Goal: Task Accomplishment & Management: Complete application form

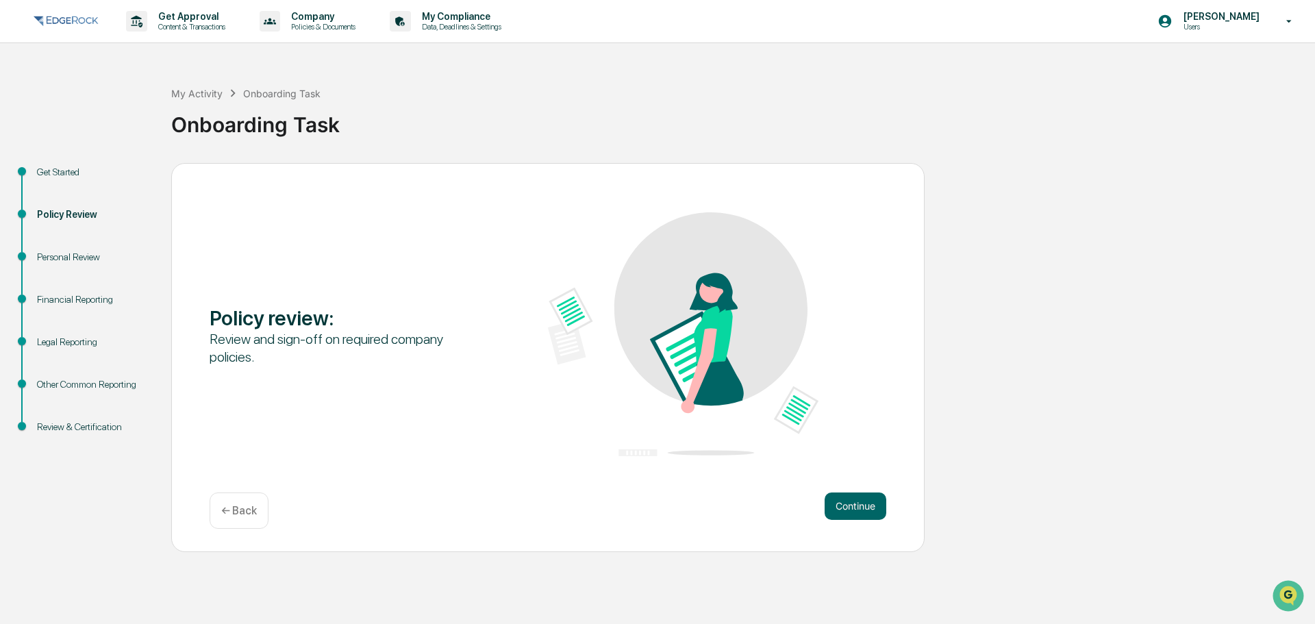
click at [822, 505] on div "Continue ← Back" at bounding box center [548, 511] width 677 height 36
click at [853, 497] on button "Continue" at bounding box center [856, 506] width 62 height 27
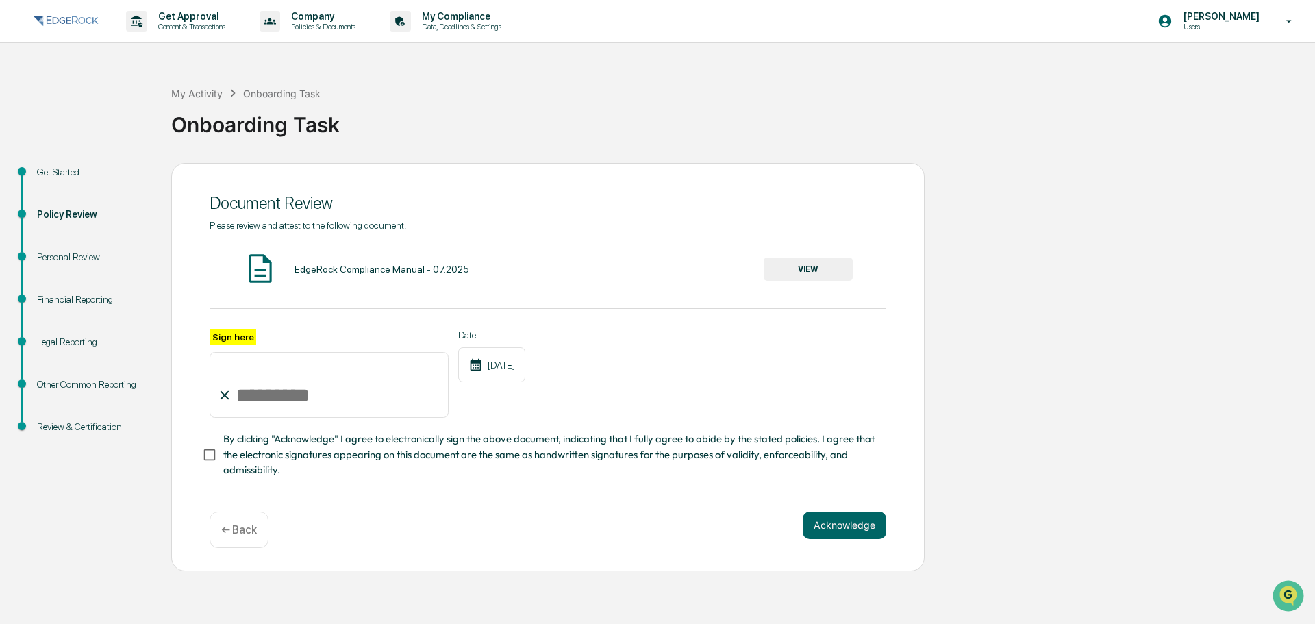
click at [235, 390] on input "Sign here" at bounding box center [329, 385] width 239 height 66
type input "**********"
click at [861, 520] on button "Acknowledge" at bounding box center [845, 525] width 84 height 27
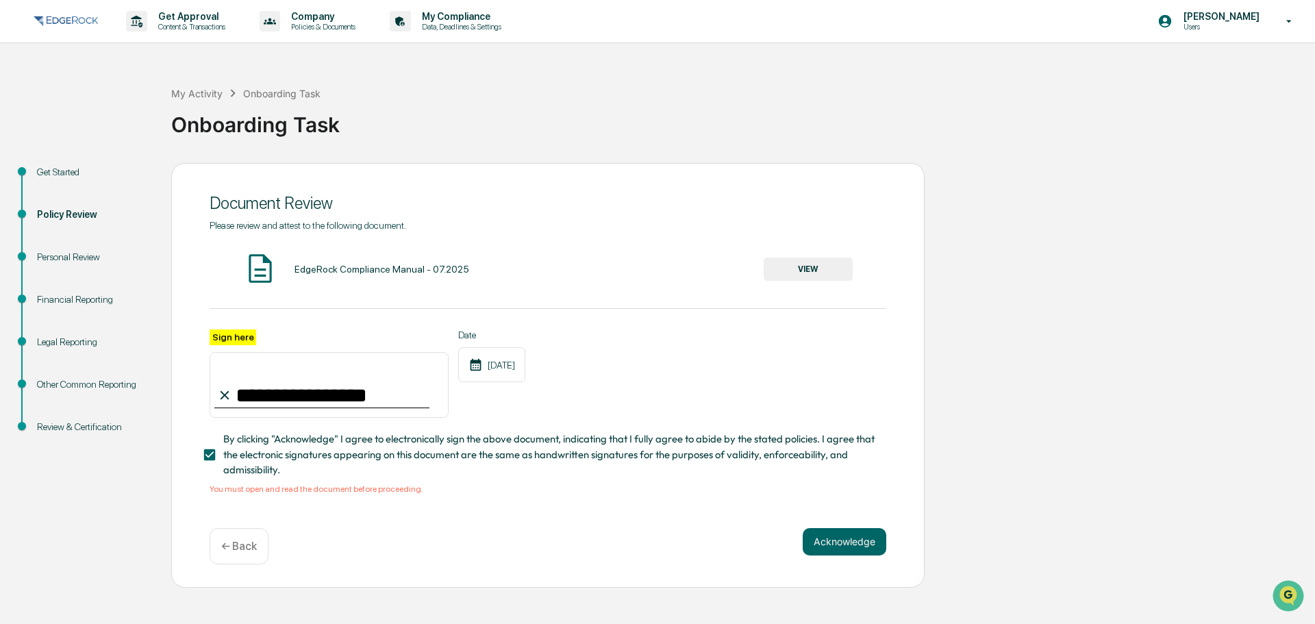
click at [777, 271] on button "VIEW" at bounding box center [808, 269] width 89 height 23
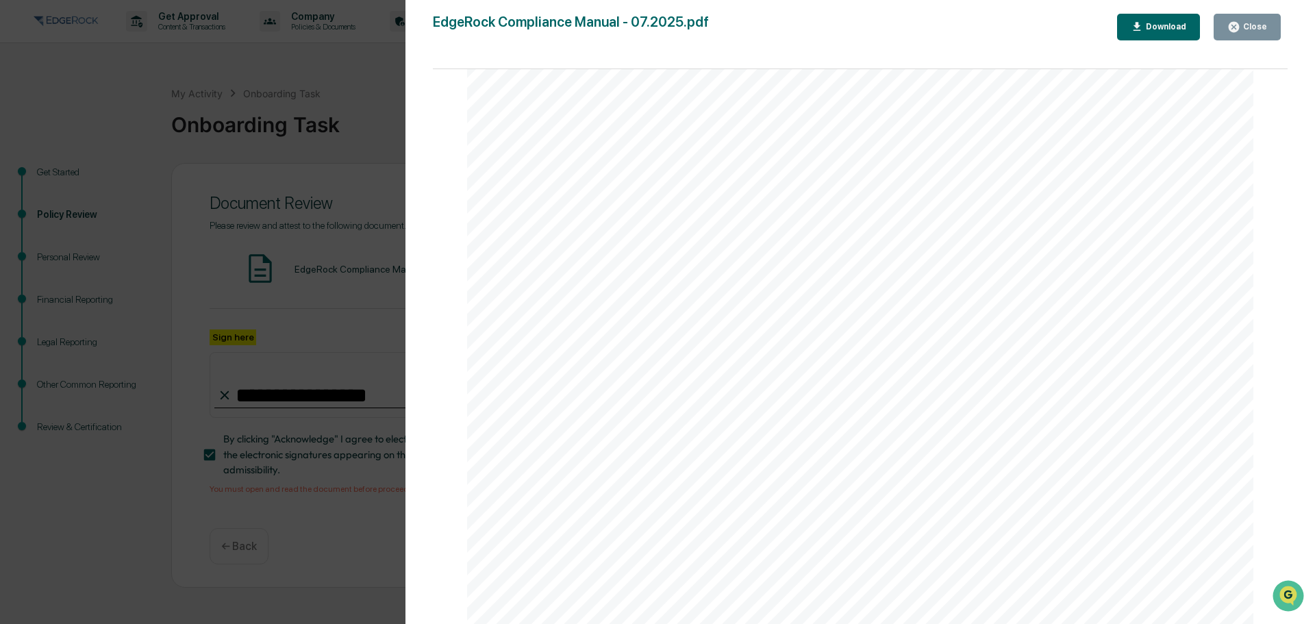
scroll to position [107466, 0]
click at [361, 316] on div "Version History [DATE] 05:21 PM [PERSON_NAME] EdgeRock Compliance Manual - 07.2…" at bounding box center [657, 312] width 1315 height 624
click at [1254, 32] on div "Close" at bounding box center [1248, 27] width 40 height 13
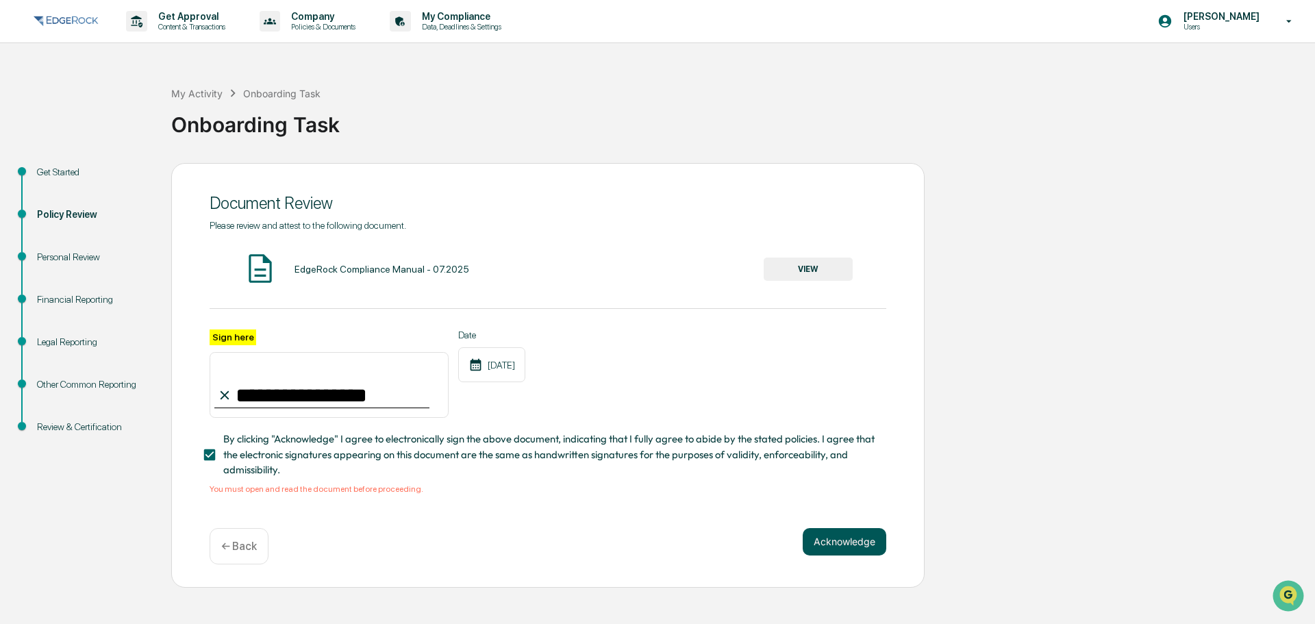
click at [822, 528] on button "Acknowledge" at bounding box center [845, 541] width 84 height 27
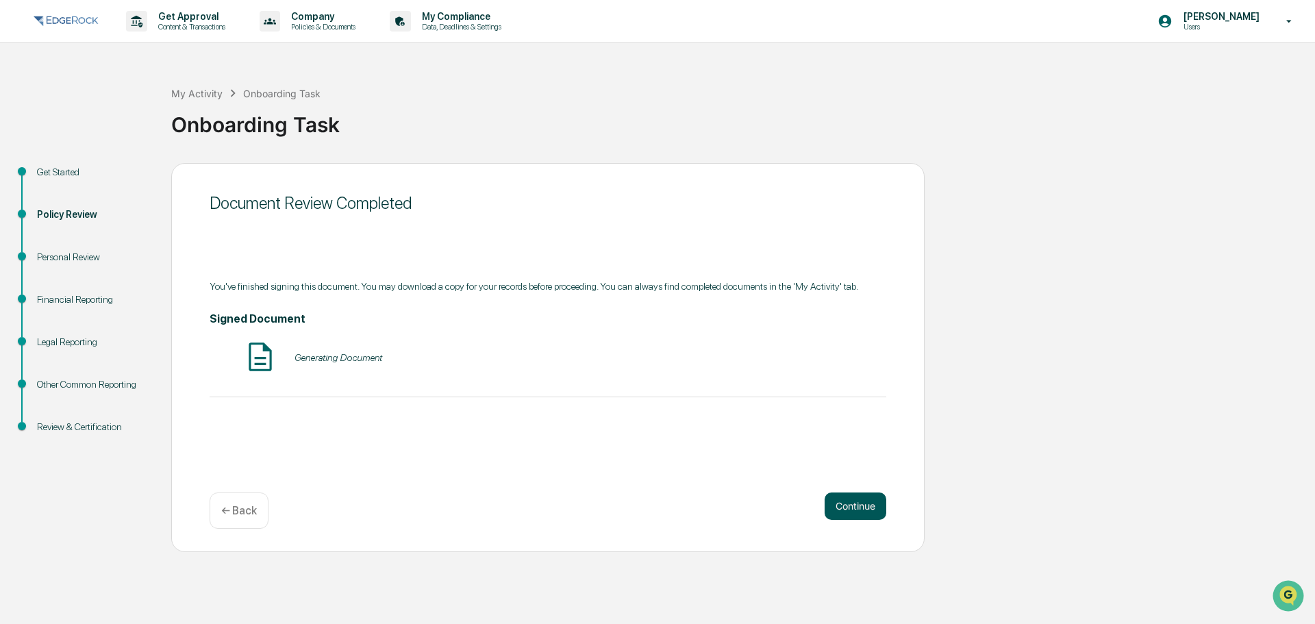
click at [834, 510] on button "Continue" at bounding box center [856, 506] width 62 height 27
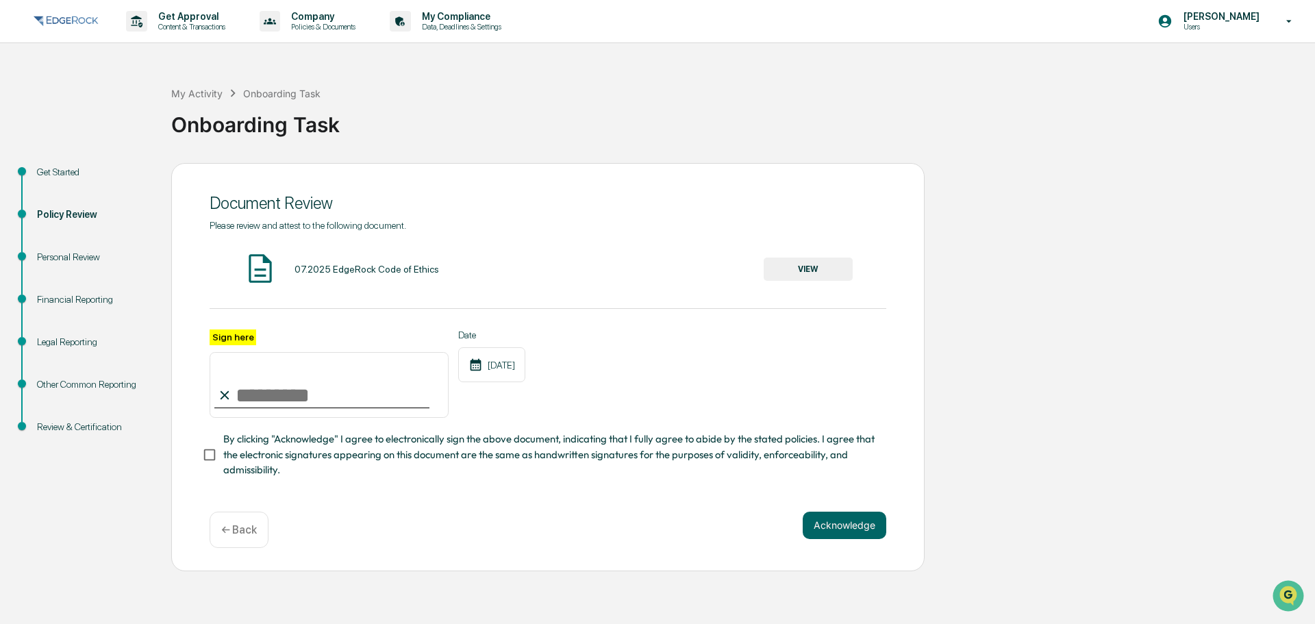
click at [787, 264] on button "VIEW" at bounding box center [808, 269] width 89 height 23
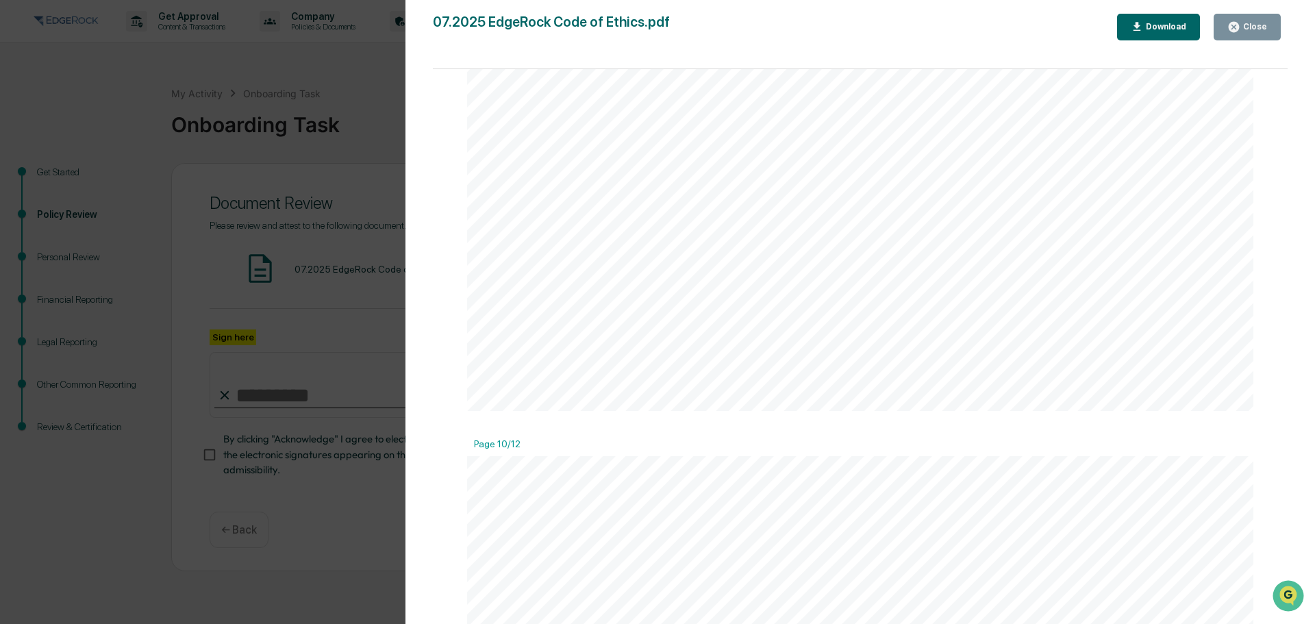
scroll to position [12182, 0]
click at [1260, 26] on div "Close" at bounding box center [1254, 27] width 27 height 10
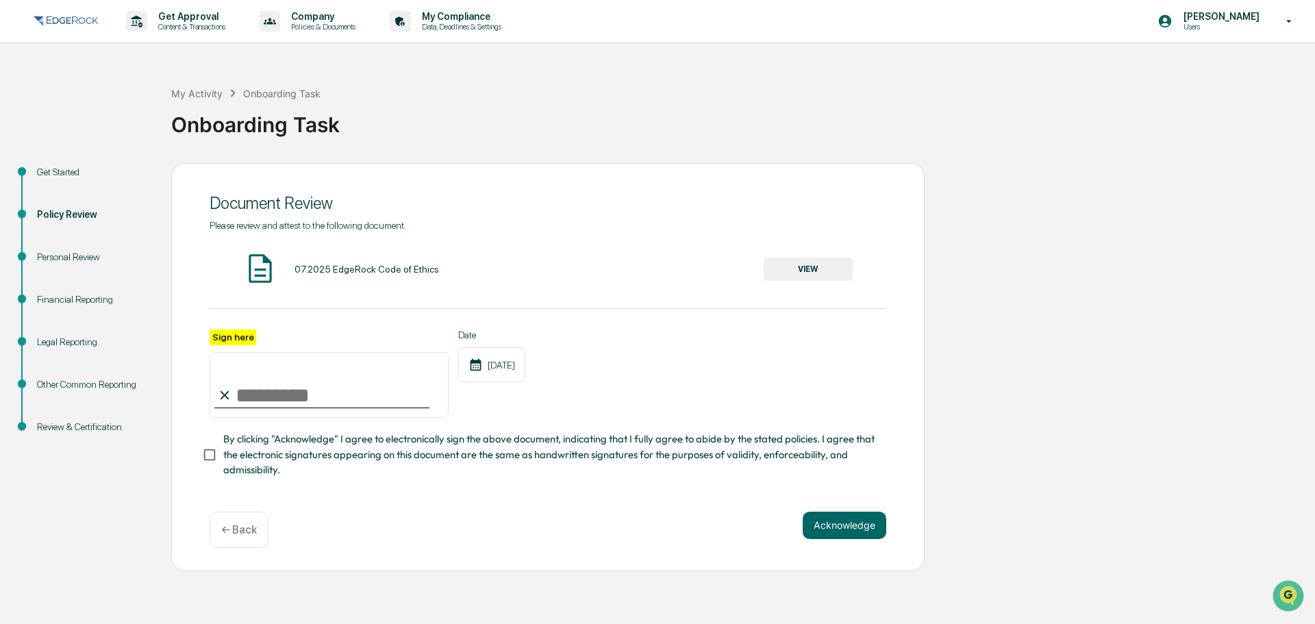
click at [311, 400] on input "Sign here" at bounding box center [329, 385] width 239 height 66
type input "**********"
click at [820, 512] on button "Acknowledge" at bounding box center [845, 525] width 84 height 27
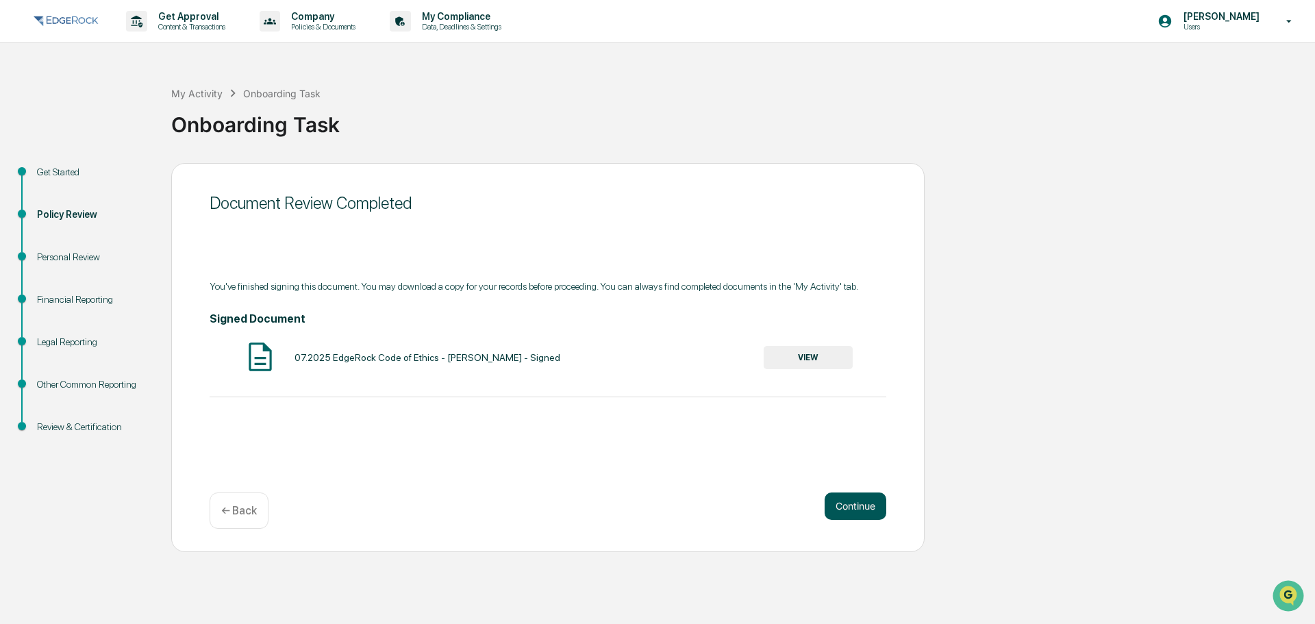
click at [842, 503] on button "Continue" at bounding box center [856, 506] width 62 height 27
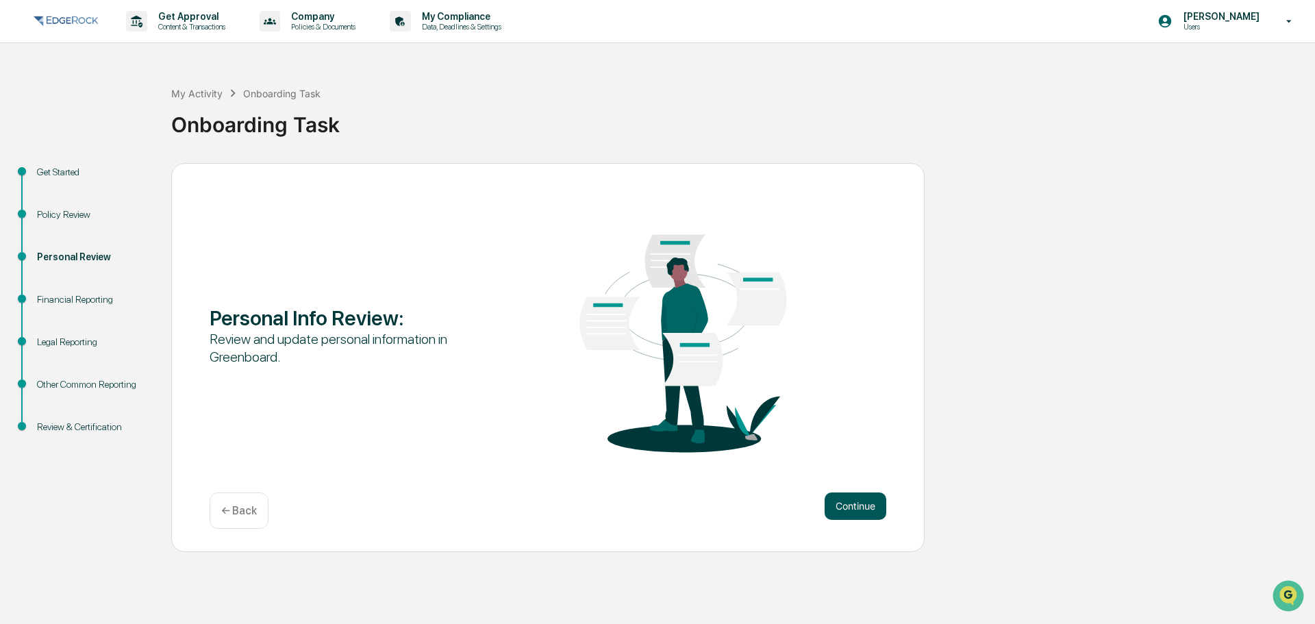
click at [849, 505] on button "Continue" at bounding box center [856, 506] width 62 height 27
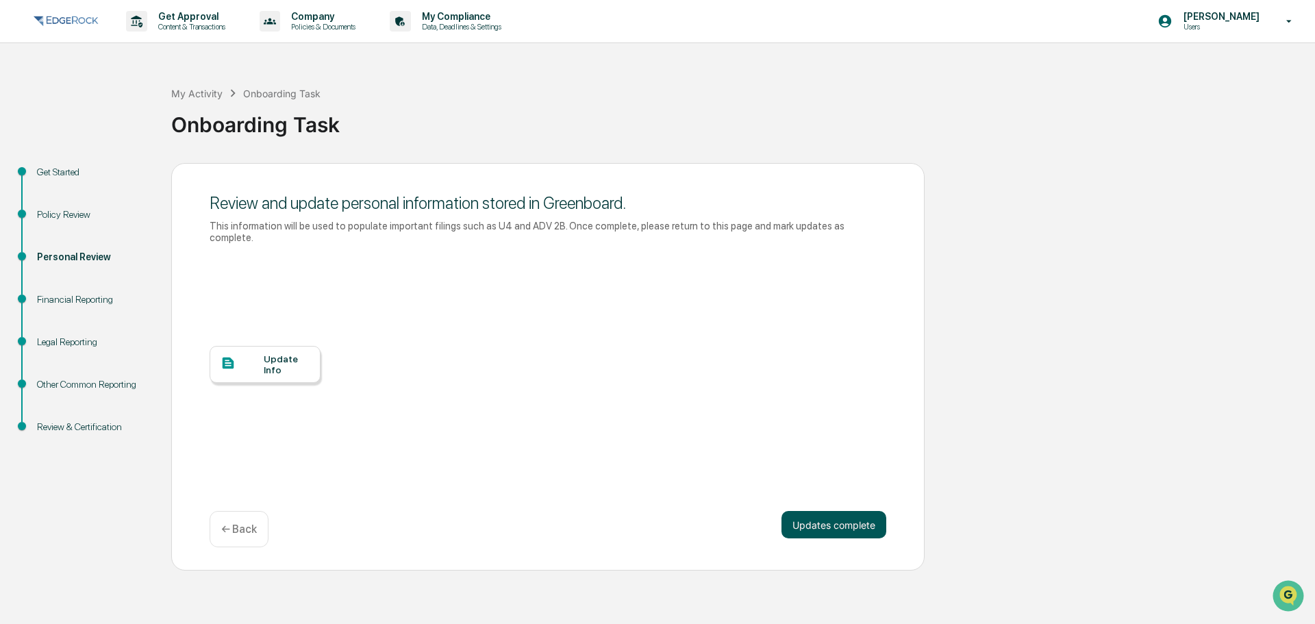
click at [846, 511] on button "Updates complete" at bounding box center [834, 524] width 105 height 27
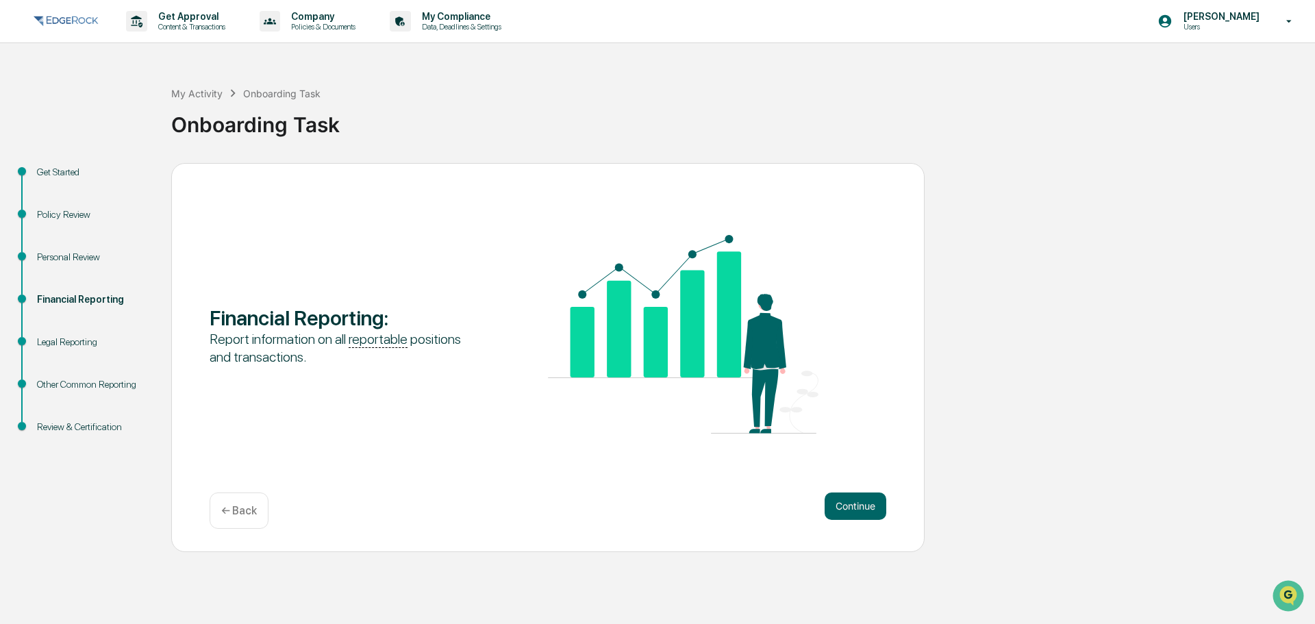
click at [846, 502] on button "Continue" at bounding box center [856, 506] width 62 height 27
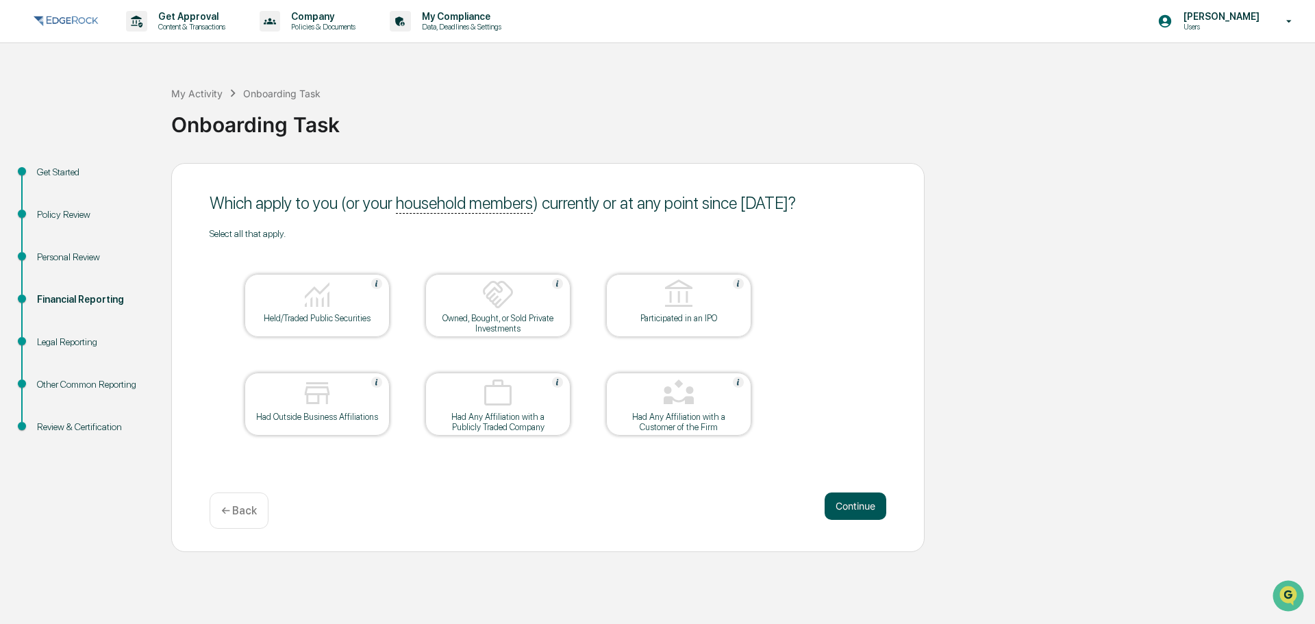
click at [836, 504] on button "Continue" at bounding box center [856, 506] width 62 height 27
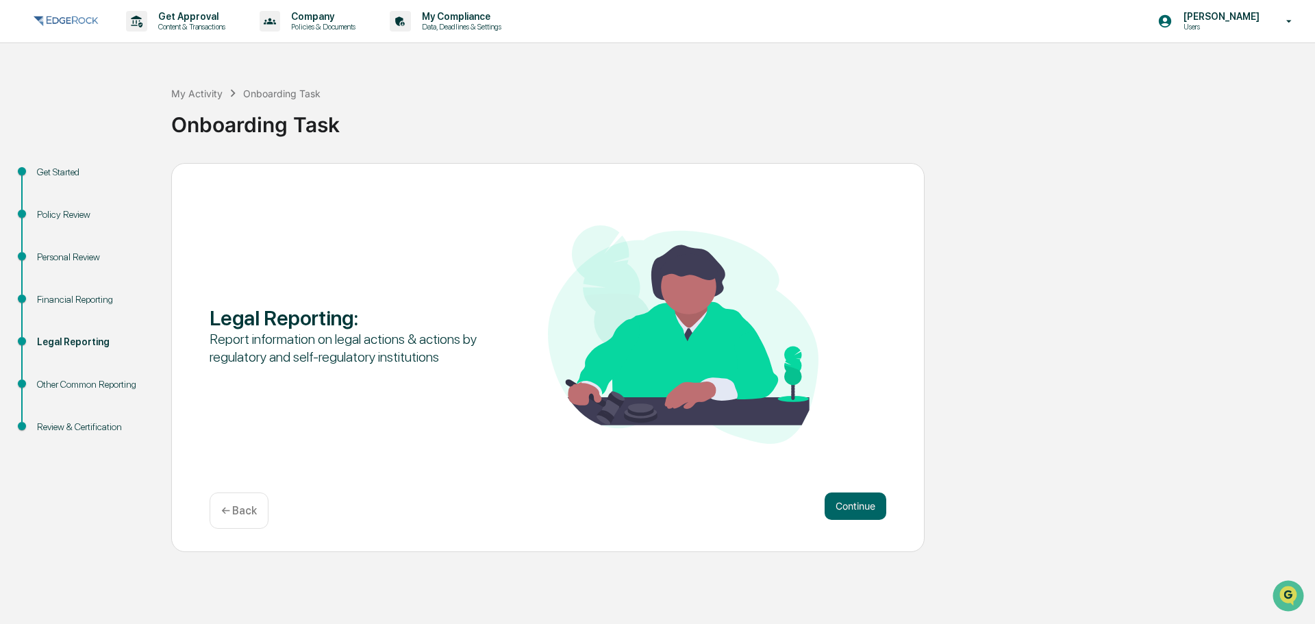
click at [836, 504] on button "Continue" at bounding box center [856, 506] width 62 height 27
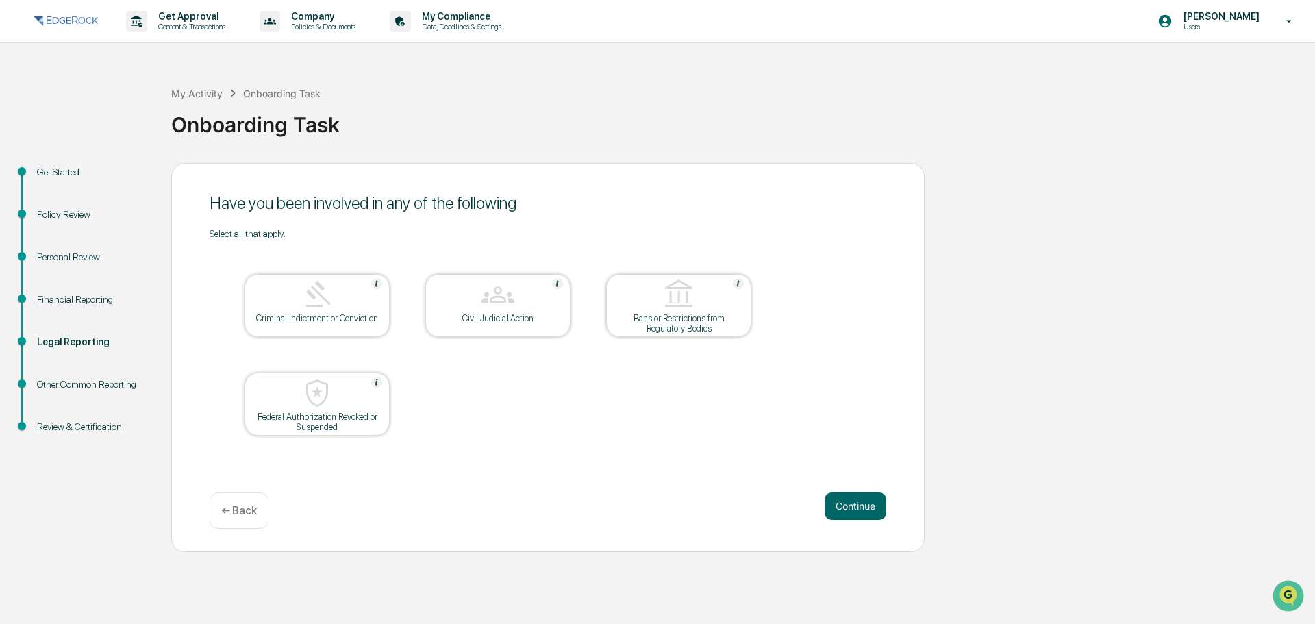
click at [836, 504] on button "Continue" at bounding box center [856, 506] width 62 height 27
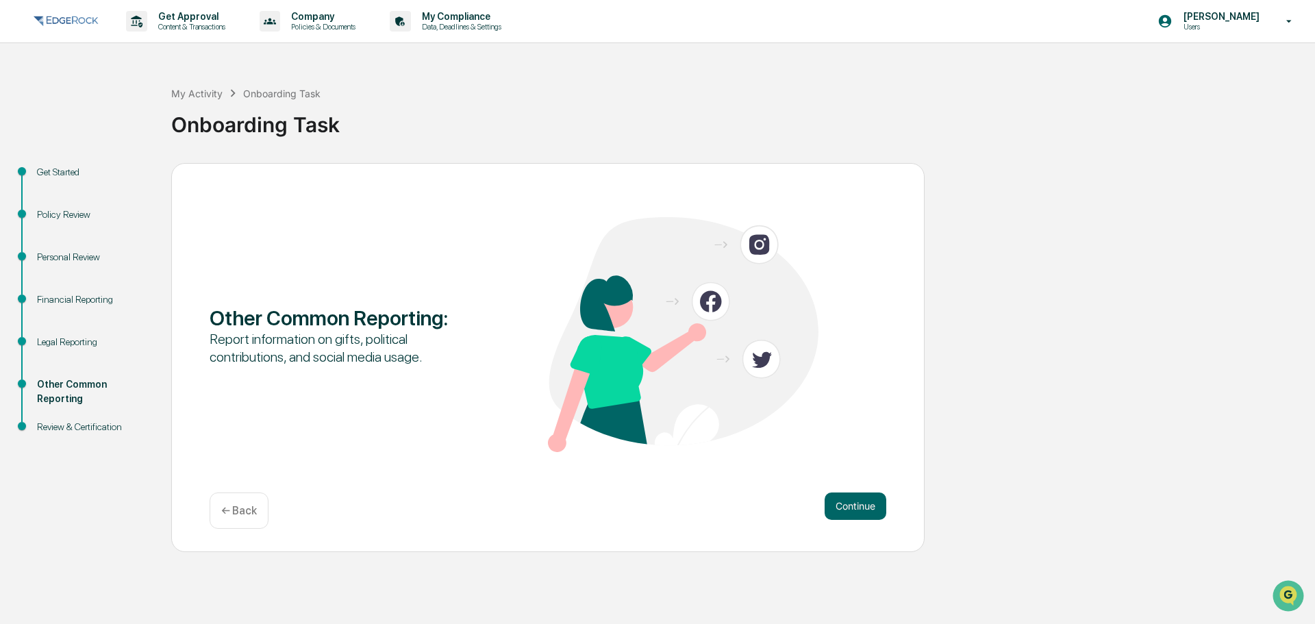
click at [836, 504] on button "Continue" at bounding box center [856, 506] width 62 height 27
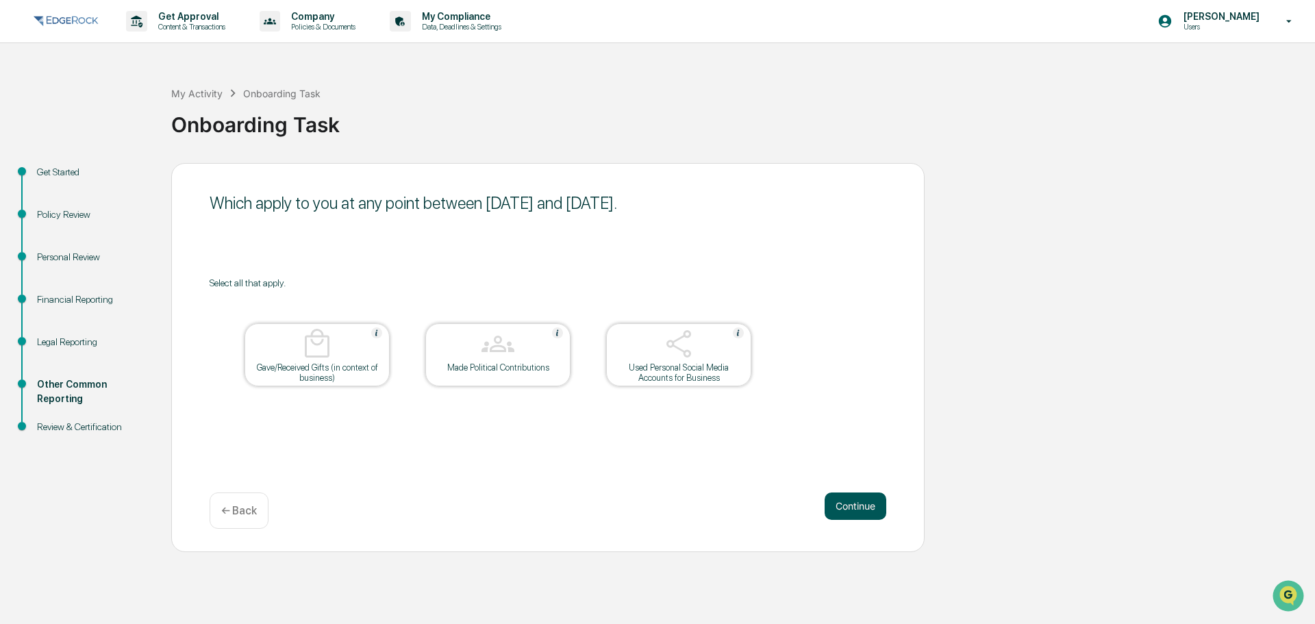
click at [849, 495] on button "Continue" at bounding box center [856, 506] width 62 height 27
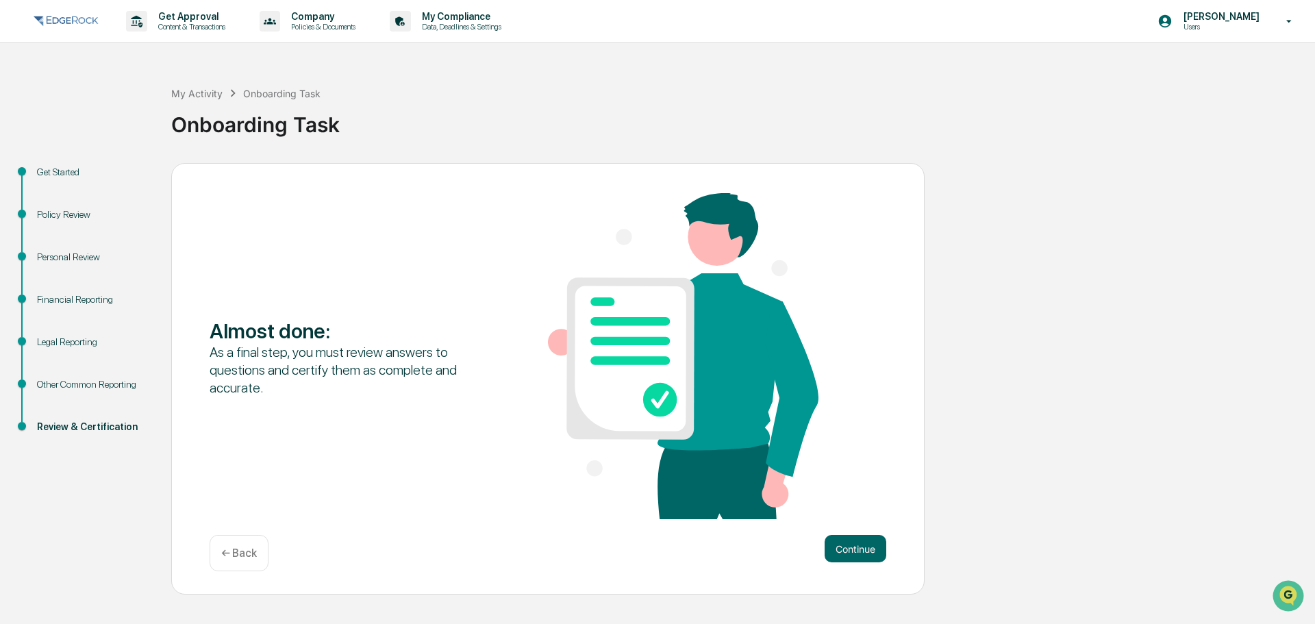
click at [849, 493] on div "Almost done : As a final step, you must review answers to questions and certify…" at bounding box center [548, 357] width 677 height 329
click at [855, 525] on div "Almost done : As a final step, you must review answers to questions and certify…" at bounding box center [548, 379] width 754 height 432
click at [862, 555] on button "Continue" at bounding box center [856, 548] width 62 height 27
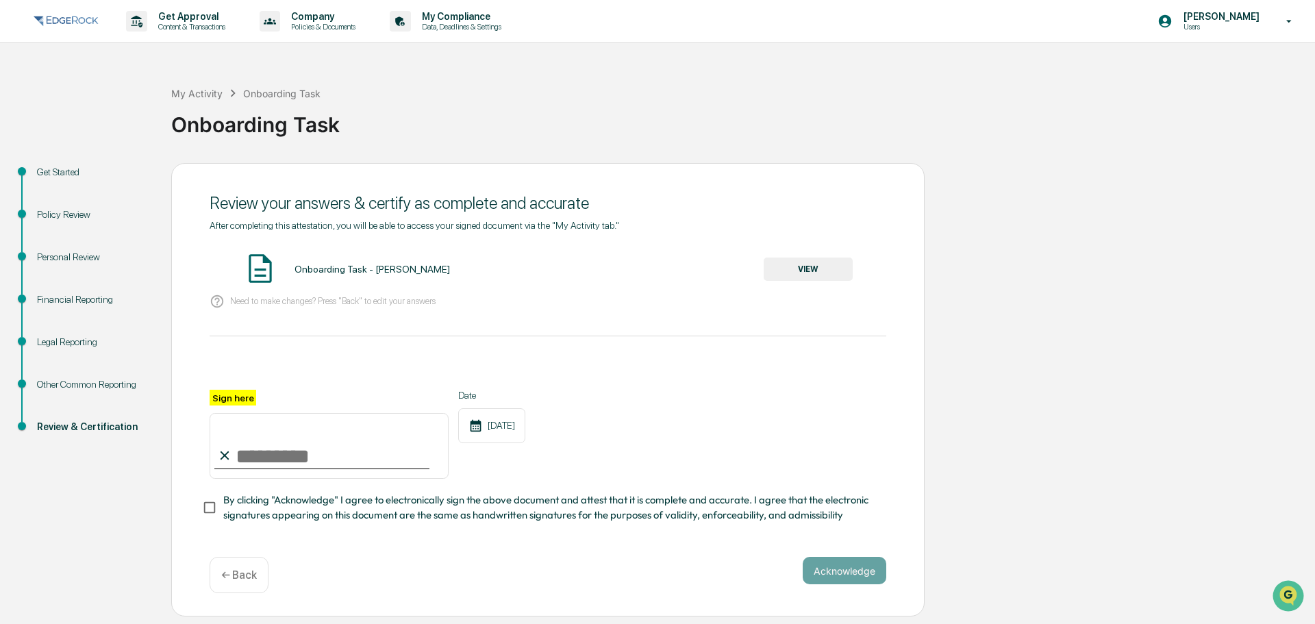
click at [788, 277] on button "VIEW" at bounding box center [808, 269] width 89 height 23
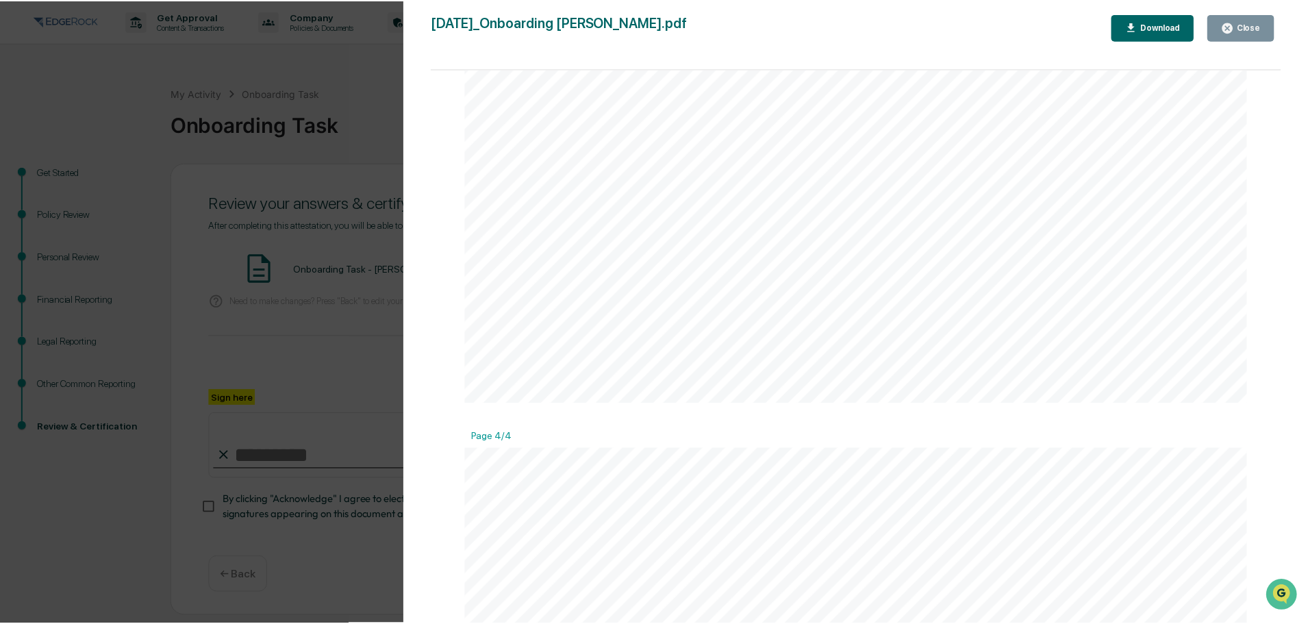
scroll to position [4060, 0]
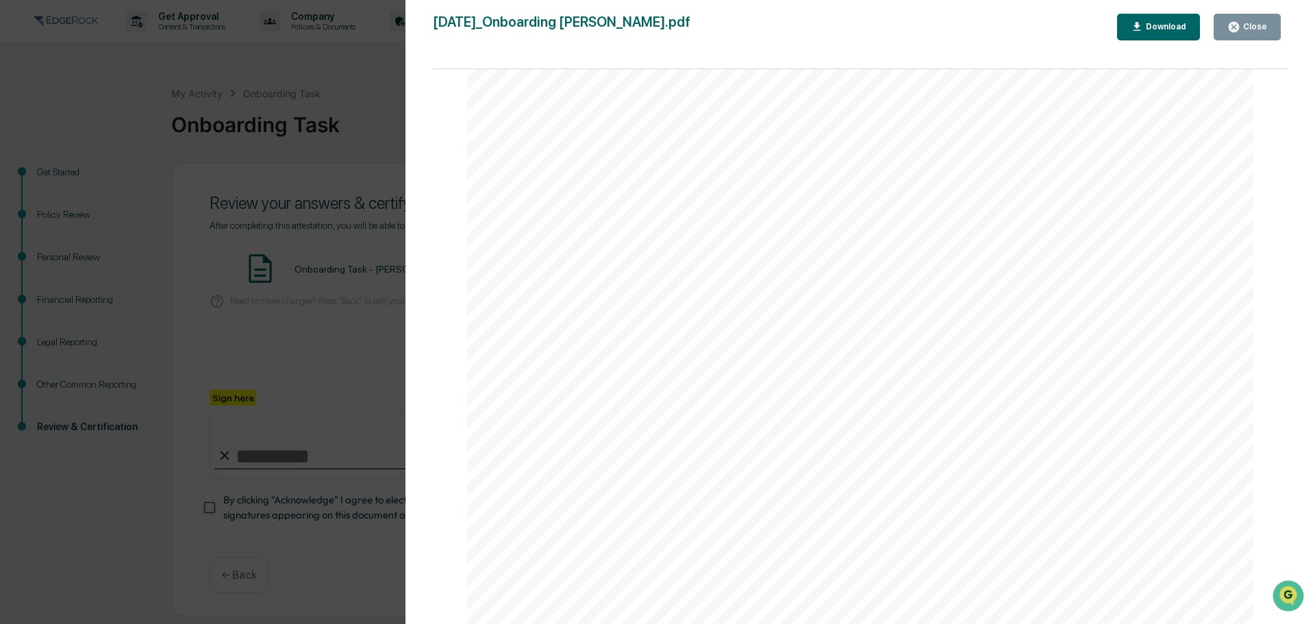
click at [1228, 16] on button "Close" at bounding box center [1247, 27] width 67 height 27
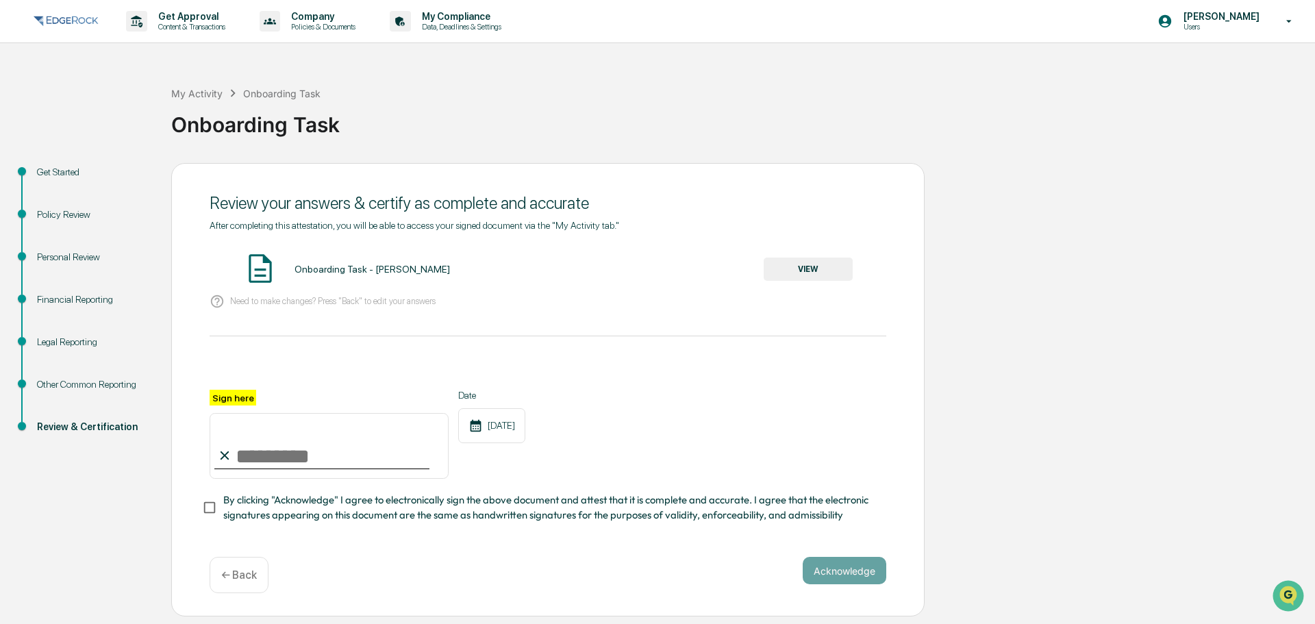
click at [262, 457] on input "Sign here" at bounding box center [329, 446] width 239 height 66
type input "**********"
click at [842, 575] on button "Acknowledge" at bounding box center [845, 570] width 84 height 27
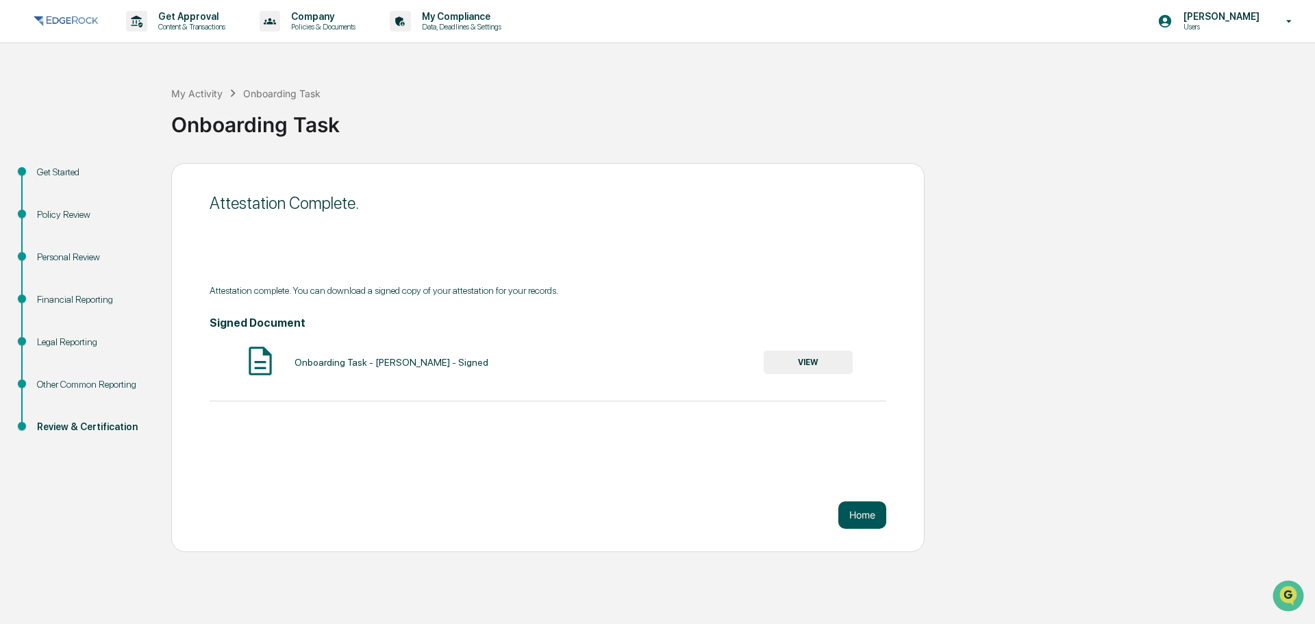
click at [860, 507] on button "Home" at bounding box center [863, 514] width 48 height 27
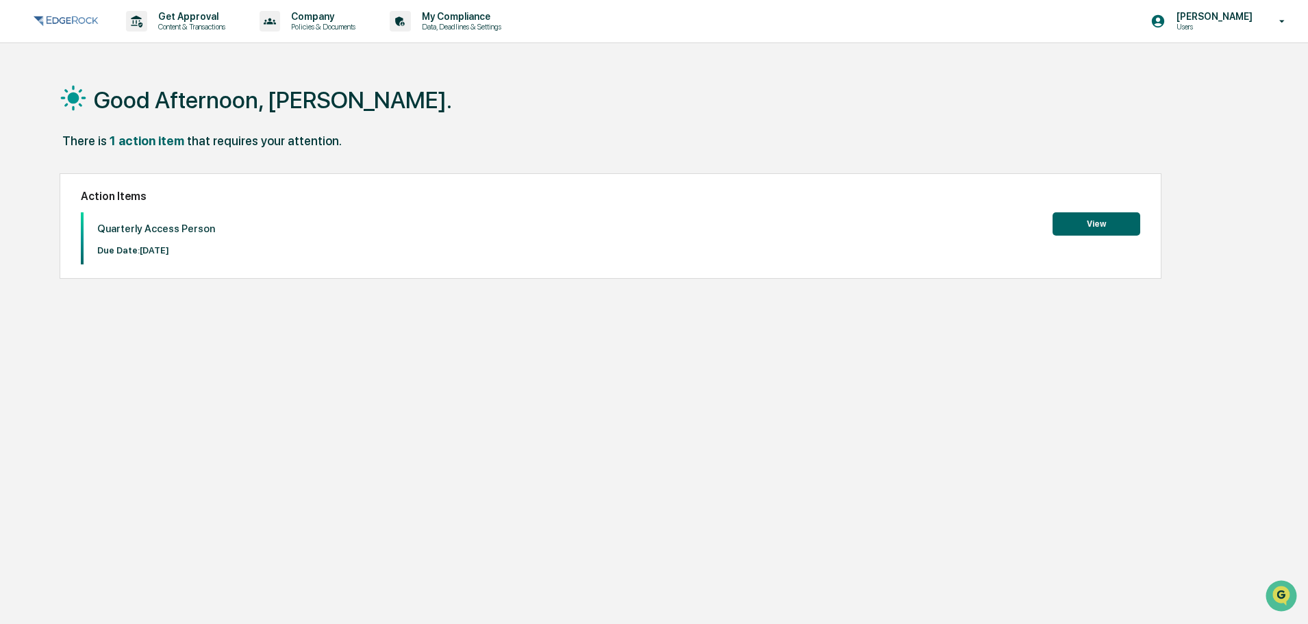
click at [1094, 217] on button "View" at bounding box center [1097, 223] width 88 height 23
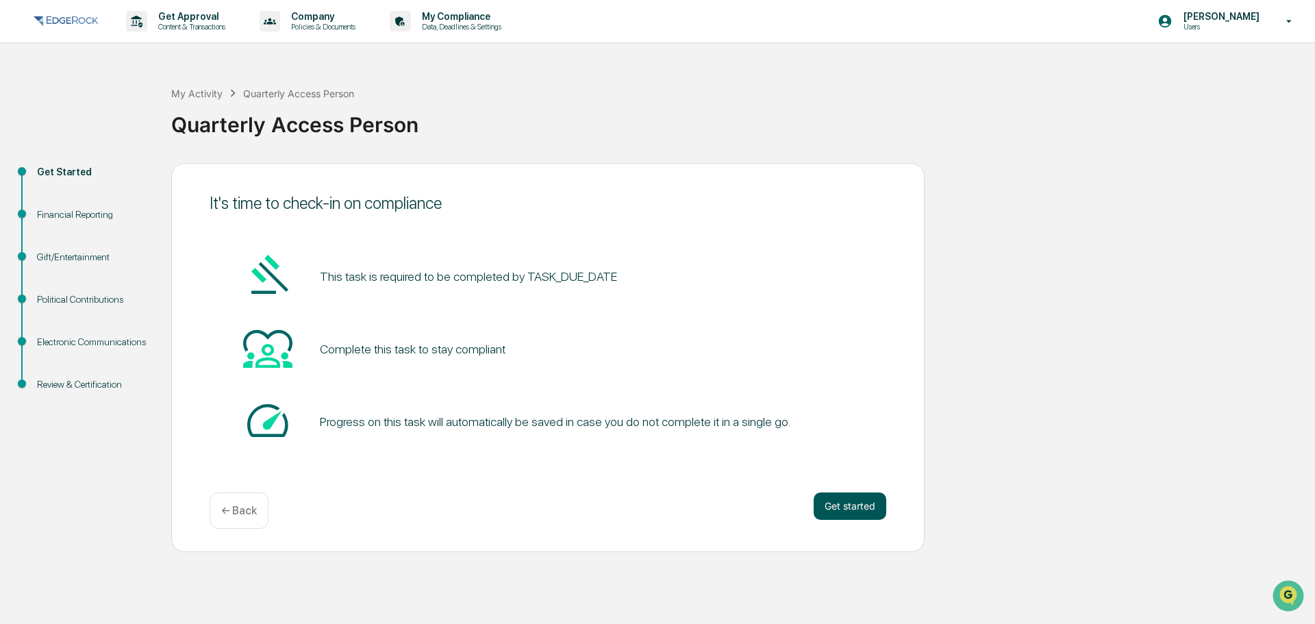
click at [843, 505] on button "Get started" at bounding box center [850, 506] width 73 height 27
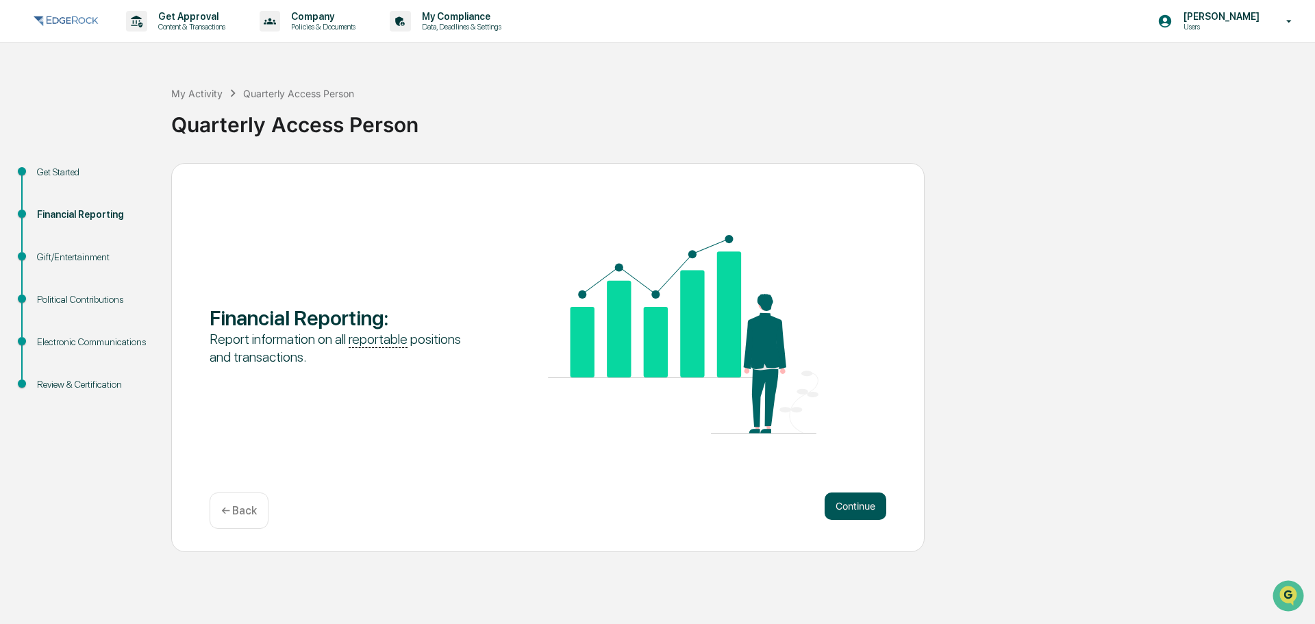
click at [850, 500] on button "Continue" at bounding box center [856, 506] width 62 height 27
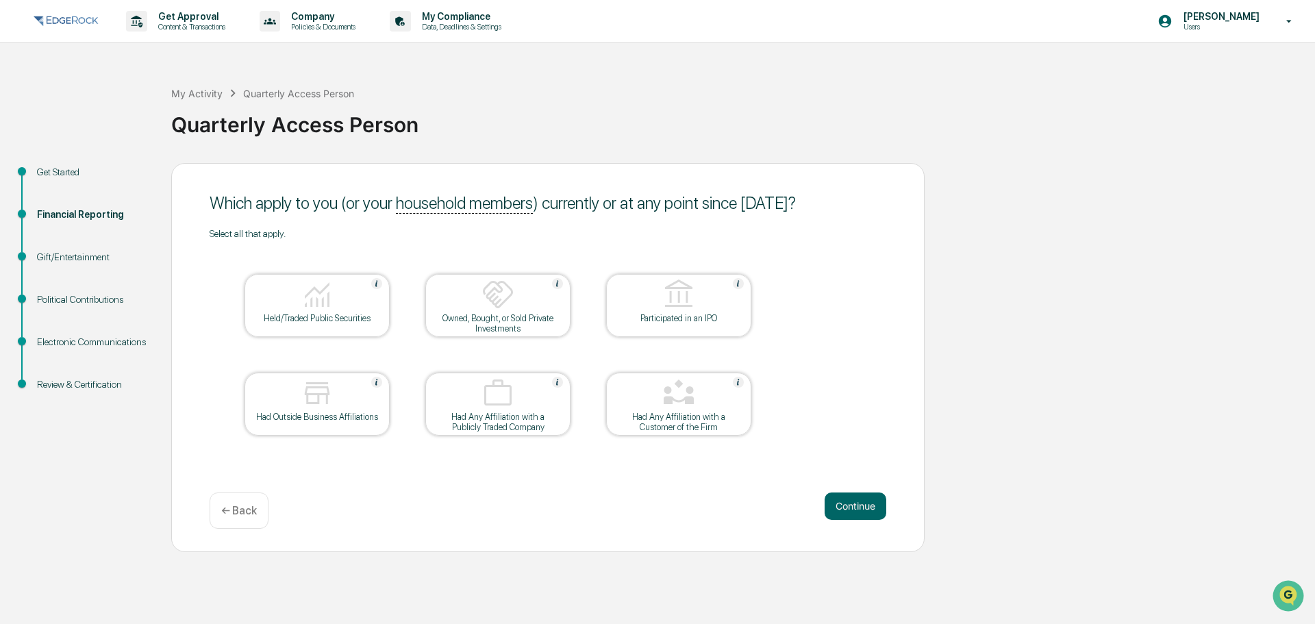
click at [850, 500] on button "Continue" at bounding box center [856, 506] width 62 height 27
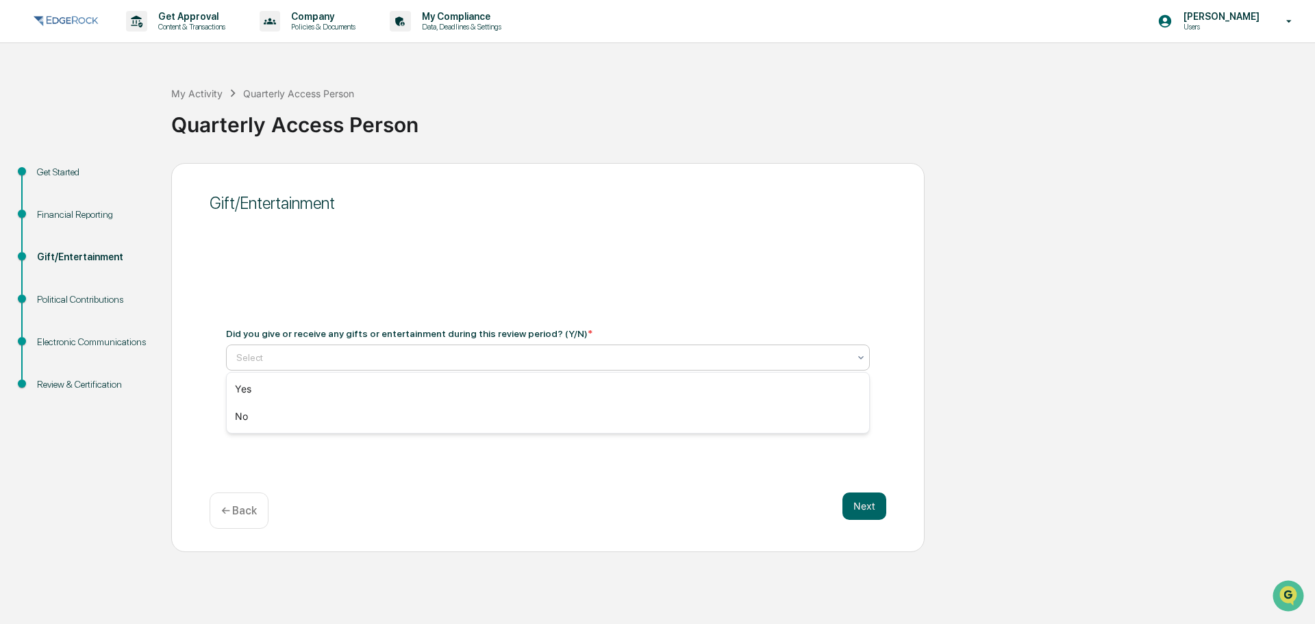
click at [449, 356] on div at bounding box center [542, 358] width 612 height 14
click at [268, 408] on div "No" at bounding box center [548, 416] width 643 height 27
click at [851, 506] on button "Next" at bounding box center [865, 506] width 44 height 27
click at [541, 351] on div at bounding box center [542, 358] width 612 height 14
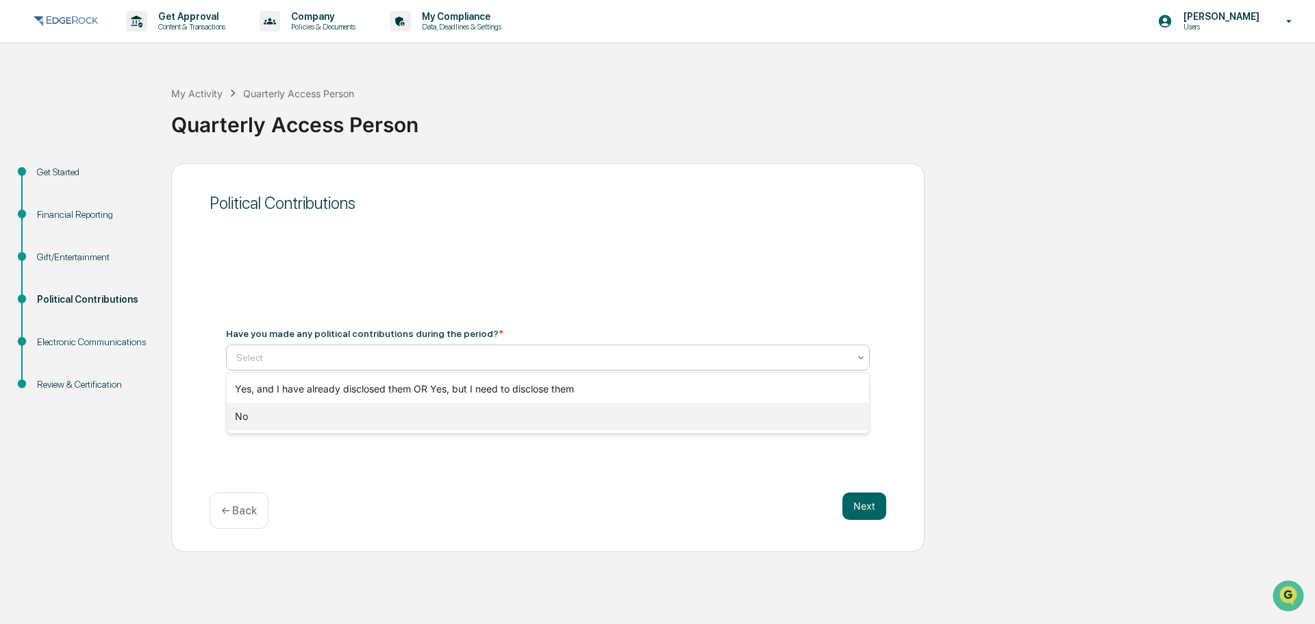
click at [492, 418] on div "No" at bounding box center [548, 416] width 643 height 27
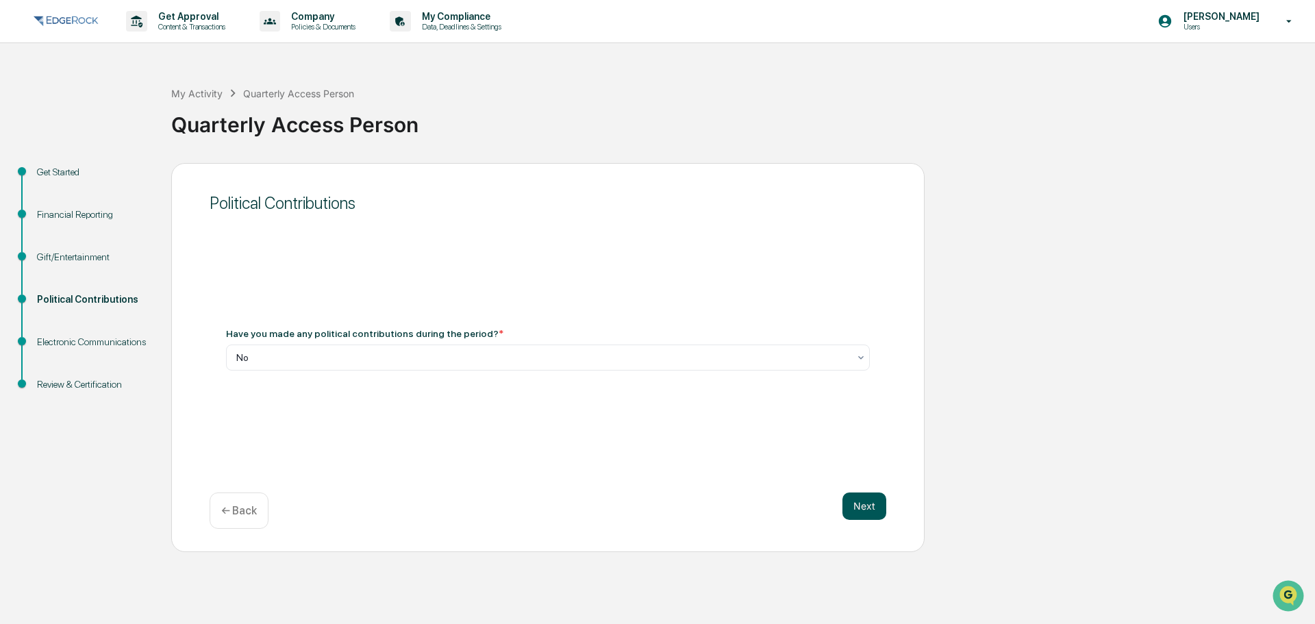
click at [871, 499] on button "Next" at bounding box center [865, 506] width 44 height 27
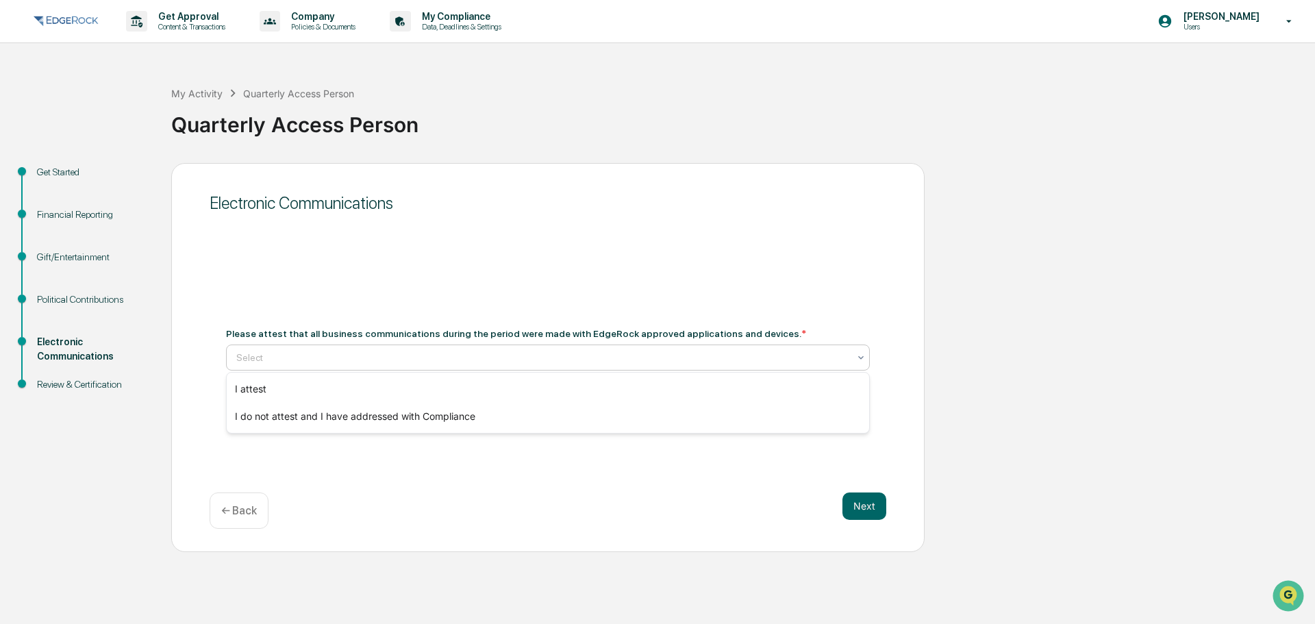
click at [496, 358] on div at bounding box center [542, 358] width 612 height 14
click at [451, 390] on div "I attest" at bounding box center [548, 388] width 643 height 27
click at [871, 499] on button "Next" at bounding box center [865, 506] width 44 height 27
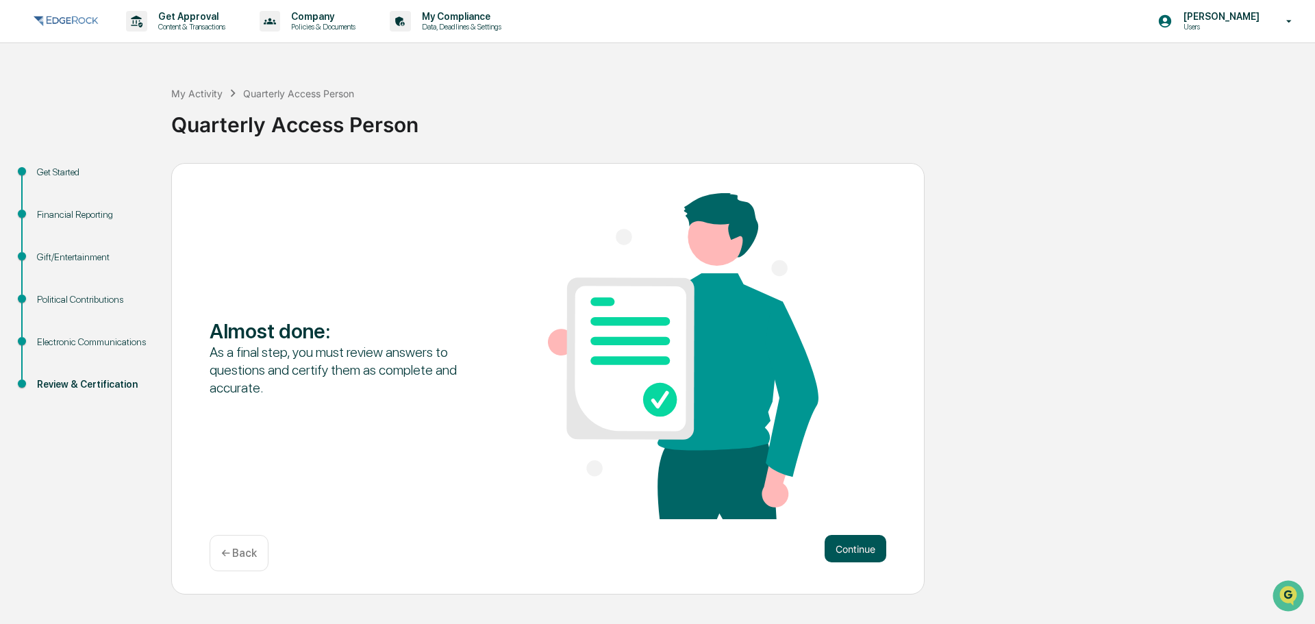
click at [857, 548] on button "Continue" at bounding box center [856, 548] width 62 height 27
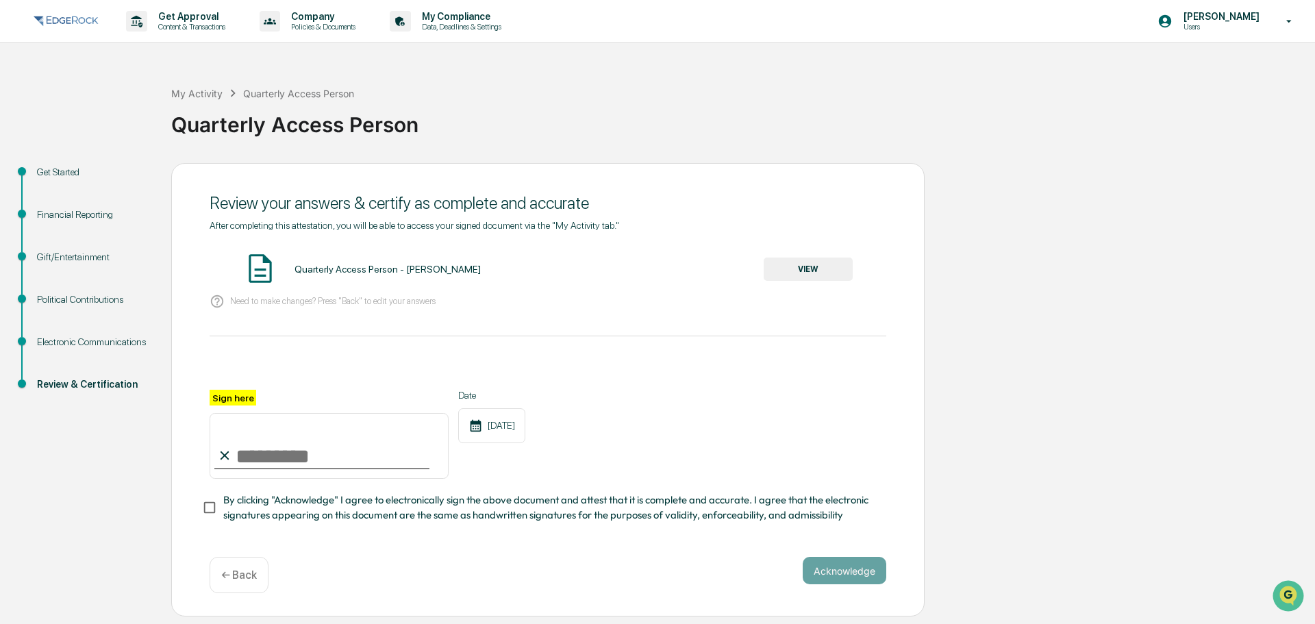
click at [272, 456] on input "Sign here" at bounding box center [329, 446] width 239 height 66
type input "**********"
click at [200, 502] on div "**********" at bounding box center [548, 390] width 754 height 454
click at [873, 573] on button "Acknowledge" at bounding box center [845, 570] width 84 height 27
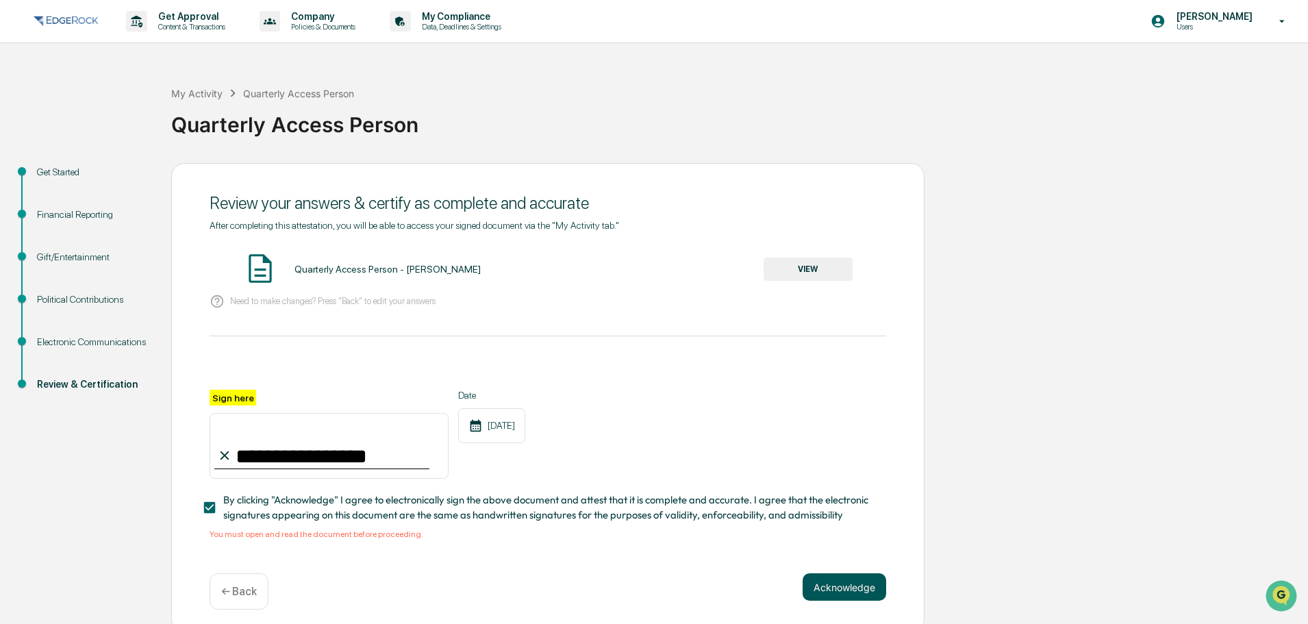
click at [852, 591] on button "Acknowledge" at bounding box center [845, 586] width 84 height 27
click at [830, 269] on button "VIEW" at bounding box center [808, 269] width 89 height 23
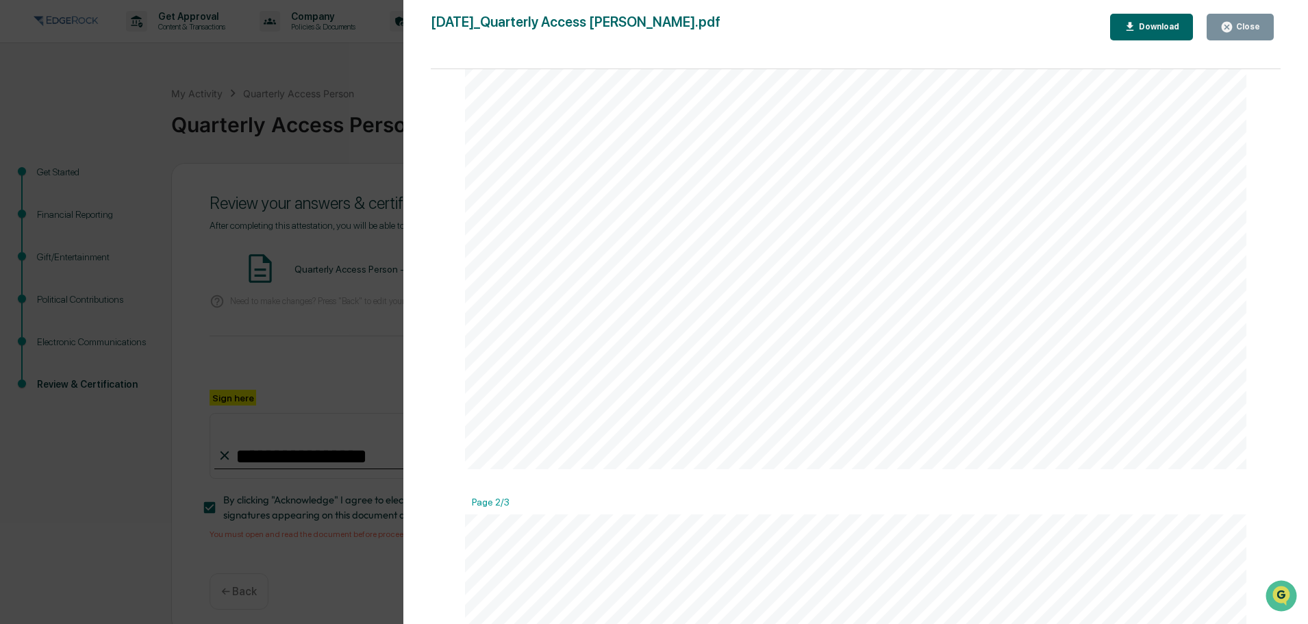
scroll to position [2884, 0]
drag, startPoint x: 1261, startPoint y: 23, endPoint x: 1199, endPoint y: 52, distance: 68.3
click at [1259, 23] on div "Close" at bounding box center [1247, 27] width 27 height 10
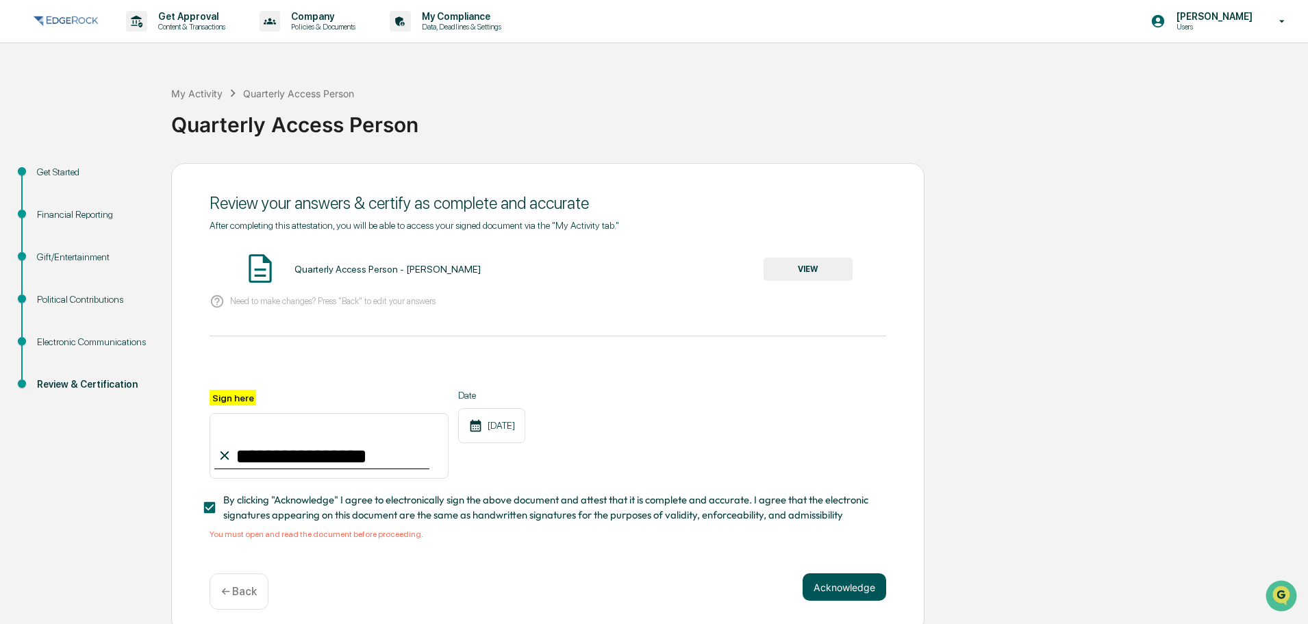
click at [866, 582] on button "Acknowledge" at bounding box center [845, 586] width 84 height 27
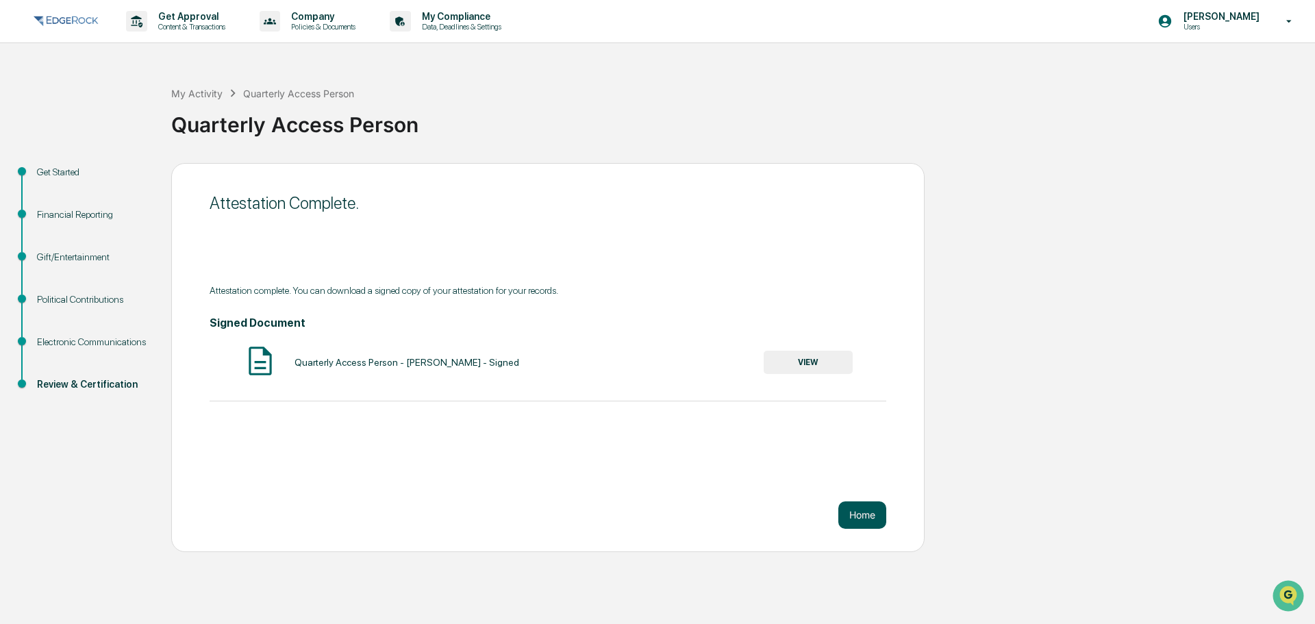
click at [865, 527] on button "Home" at bounding box center [863, 514] width 48 height 27
